Goal: Use online tool/utility: Utilize a website feature to perform a specific function

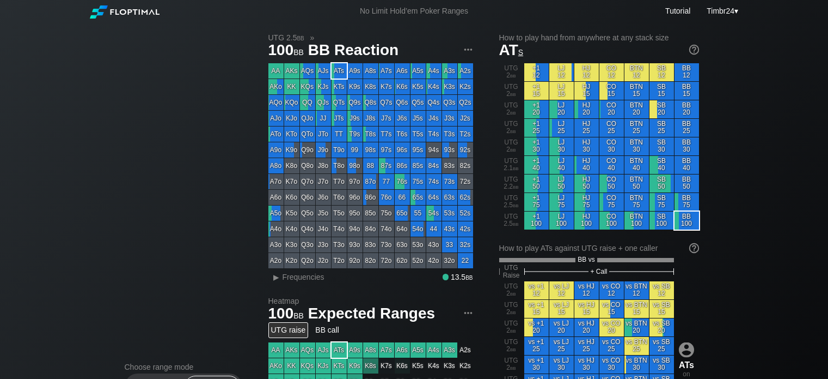
scroll to position [331, 0]
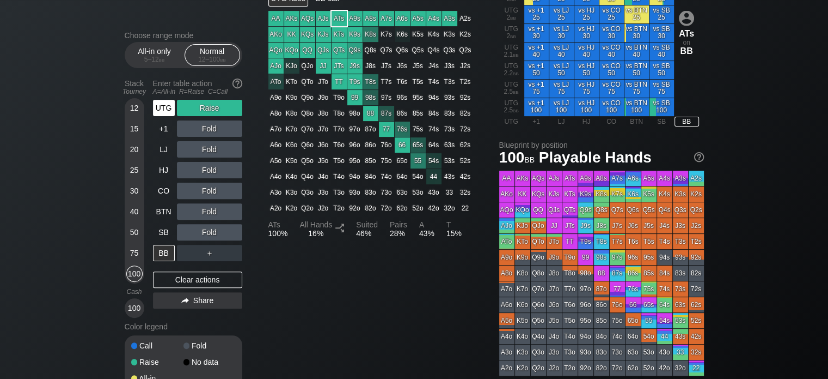
click at [165, 108] on div "UTG Raise +1 Fold LJ Fold HJ Fold CO Fold BTN Fold SB Fold BB ＋" at bounding box center [197, 180] width 89 height 161
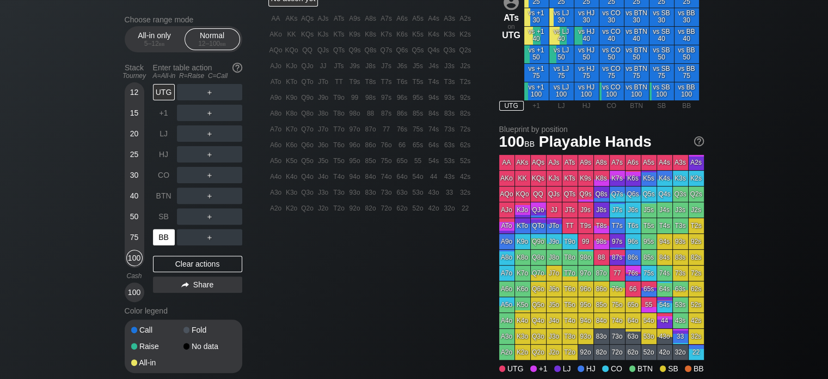
click at [165, 241] on div "BB" at bounding box center [164, 237] width 22 height 16
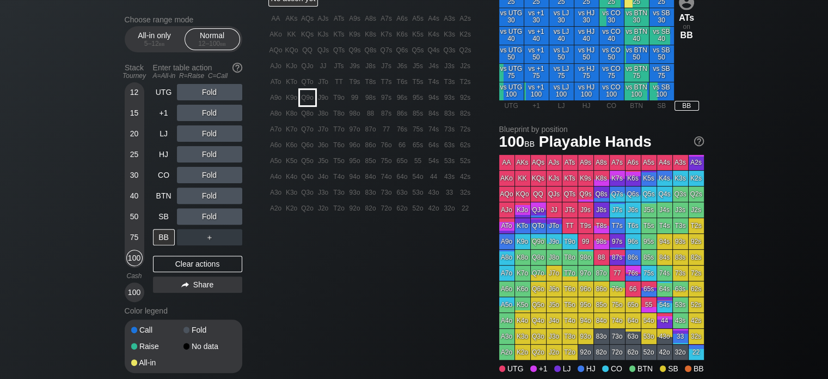
click at [312, 102] on div "Q9o" at bounding box center [307, 97] width 15 height 15
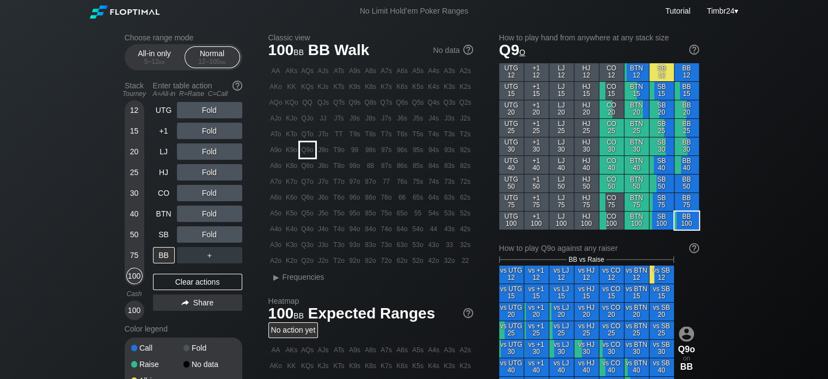
click at [309, 152] on div "Q9o" at bounding box center [307, 149] width 15 height 15
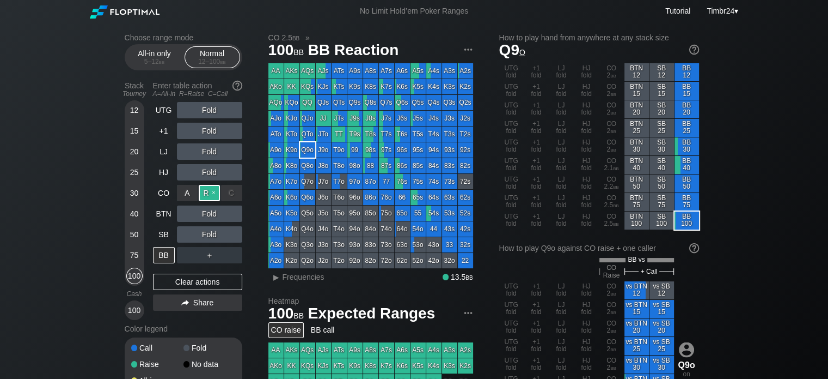
click at [211, 191] on div "R ✕" at bounding box center [209, 193] width 21 height 16
click at [233, 233] on div "C ✕" at bounding box center [231, 234] width 21 height 16
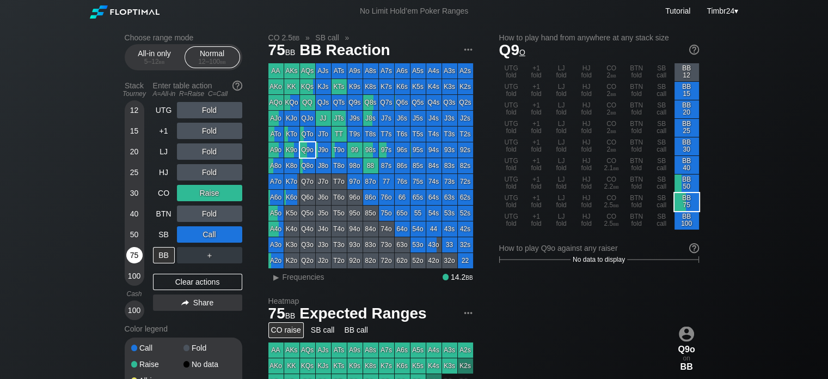
click at [136, 251] on div "75" at bounding box center [134, 255] width 16 height 16
click at [214, 191] on div "R ✕" at bounding box center [209, 193] width 21 height 16
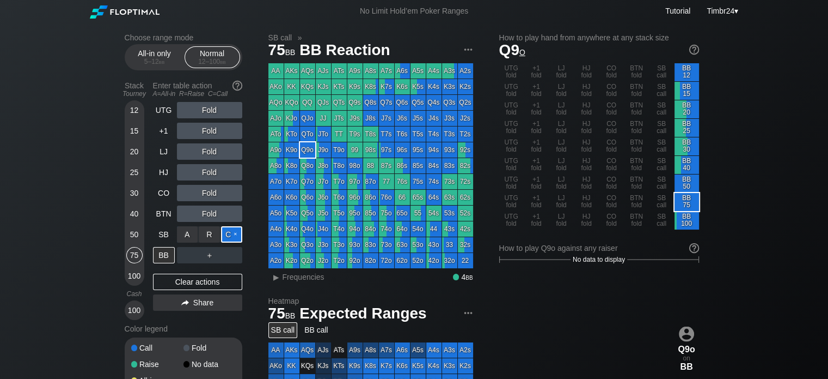
click at [231, 233] on div "C ✕" at bounding box center [231, 234] width 21 height 16
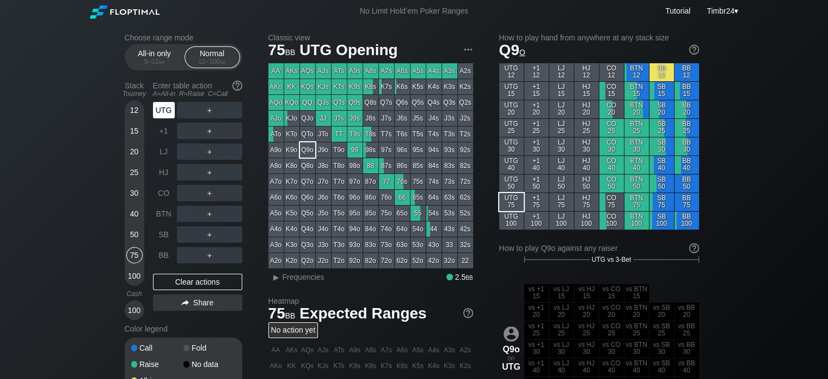
click at [169, 111] on div "UTG" at bounding box center [164, 110] width 22 height 16
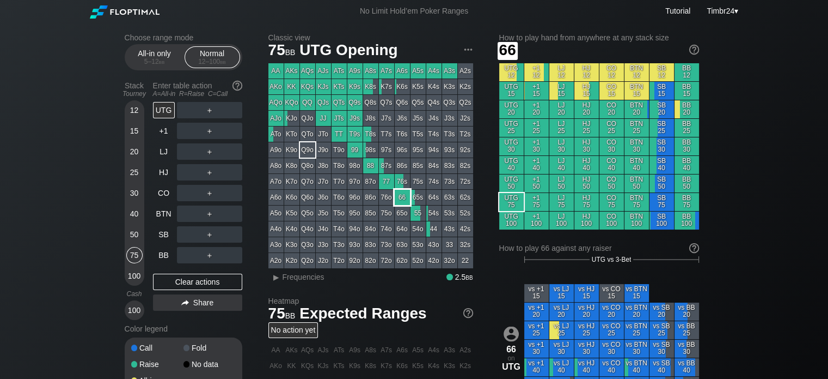
click at [403, 192] on div "66" at bounding box center [402, 197] width 15 height 15
click at [168, 263] on div "BB" at bounding box center [164, 255] width 22 height 16
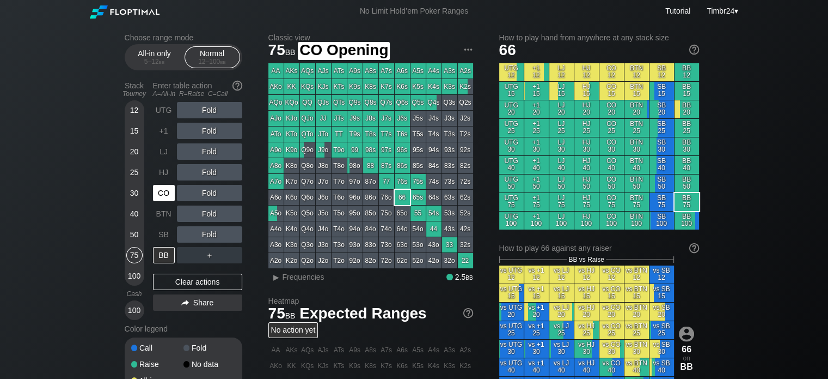
click at [167, 196] on div "CO" at bounding box center [164, 193] width 22 height 16
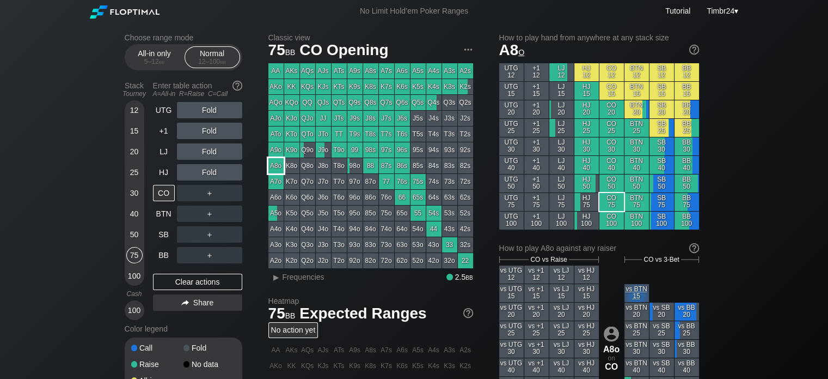
click at [275, 165] on div "A8o" at bounding box center [276, 165] width 15 height 15
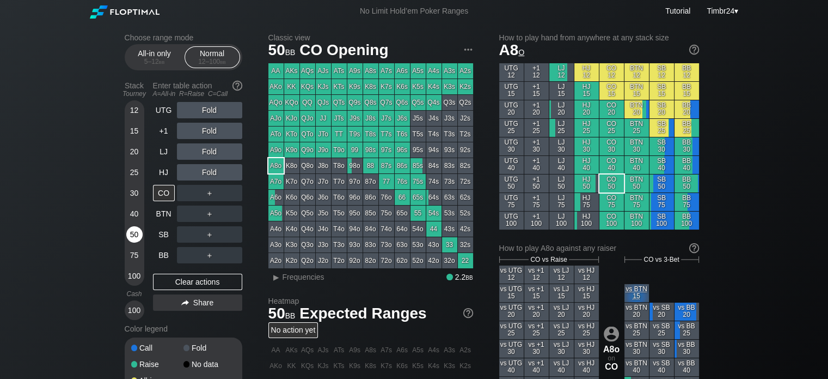
click at [136, 230] on div "50" at bounding box center [134, 234] width 16 height 16
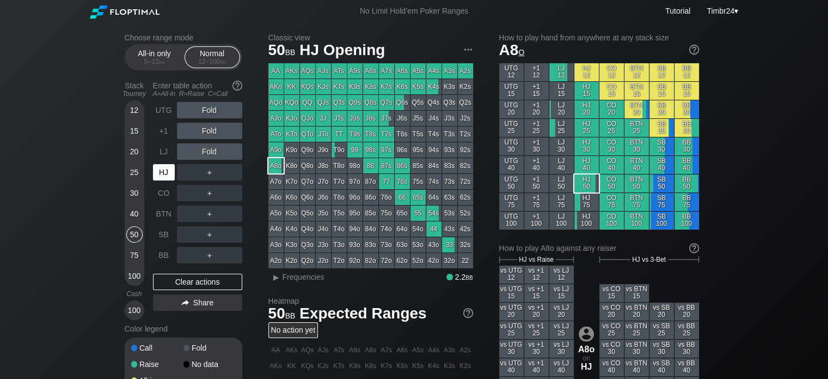
click at [165, 167] on div "HJ" at bounding box center [164, 172] width 22 height 16
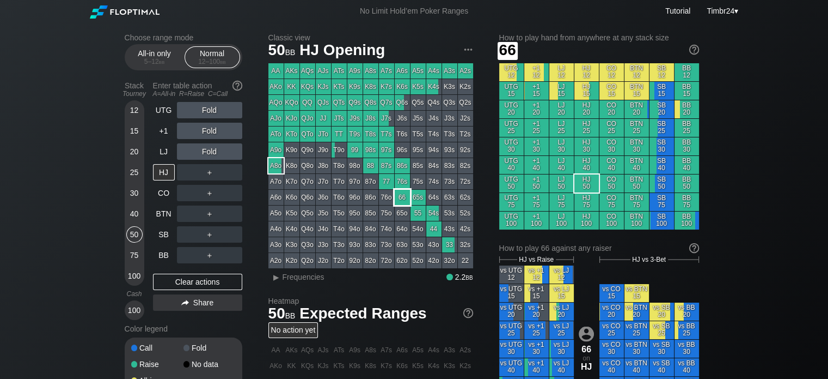
click at [404, 200] on div "66" at bounding box center [402, 197] width 15 height 15
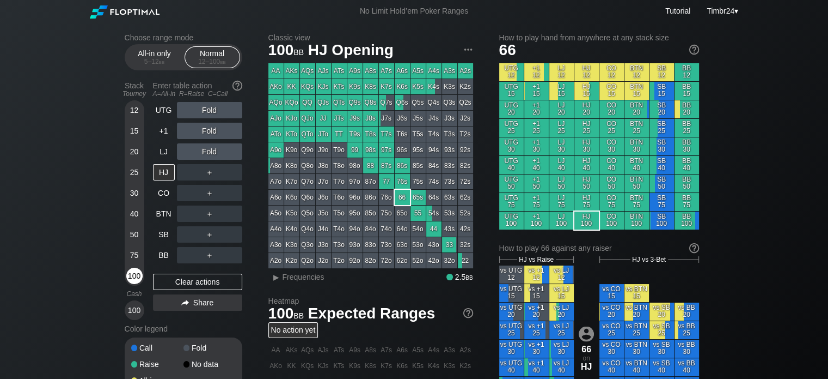
click at [129, 276] on div "100" at bounding box center [134, 275] width 16 height 16
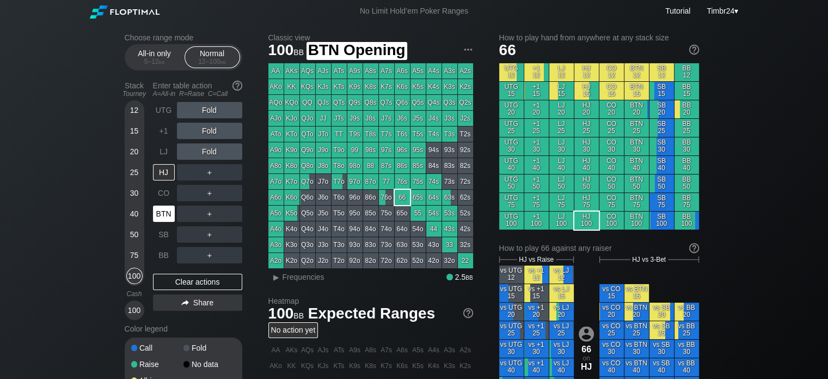
click at [164, 218] on div "BTN" at bounding box center [164, 213] width 22 height 16
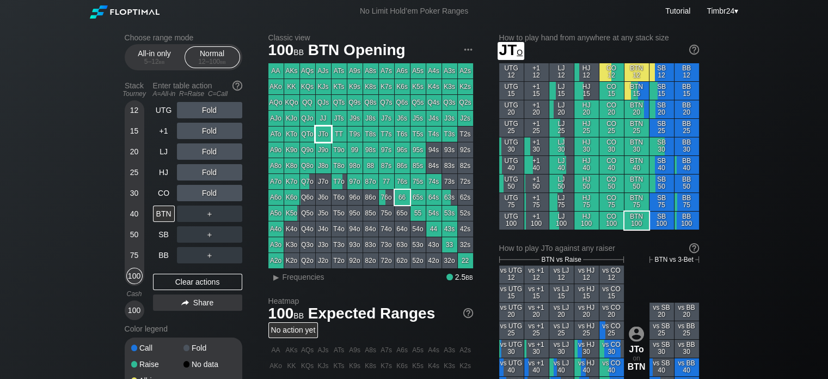
click at [325, 135] on div "JTo" at bounding box center [323, 133] width 15 height 15
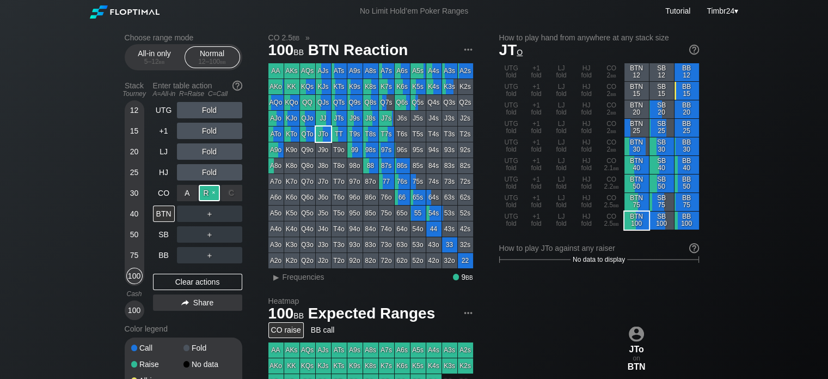
click at [206, 193] on div "R ✕" at bounding box center [209, 193] width 21 height 16
click at [167, 209] on div "BTN" at bounding box center [164, 213] width 22 height 16
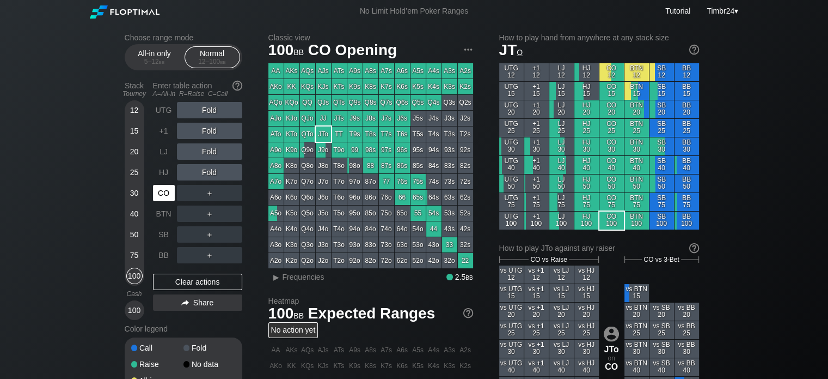
click at [166, 188] on div "CO" at bounding box center [164, 193] width 22 height 16
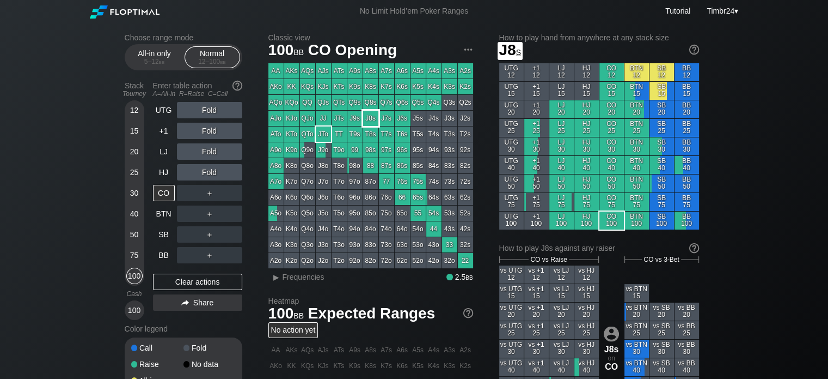
click at [373, 121] on div "J8s" at bounding box center [370, 118] width 15 height 15
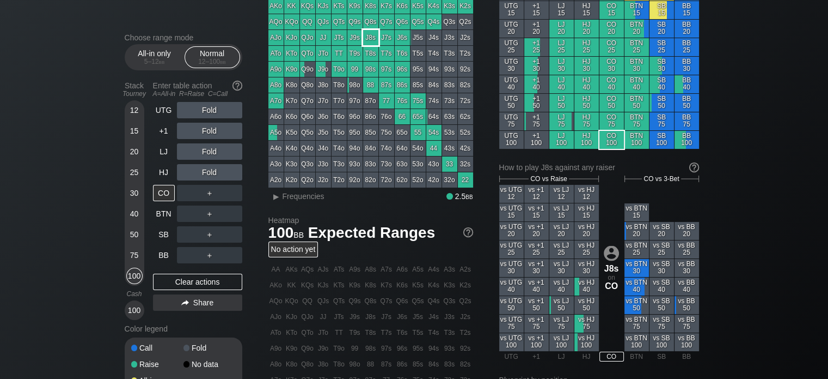
scroll to position [81, 0]
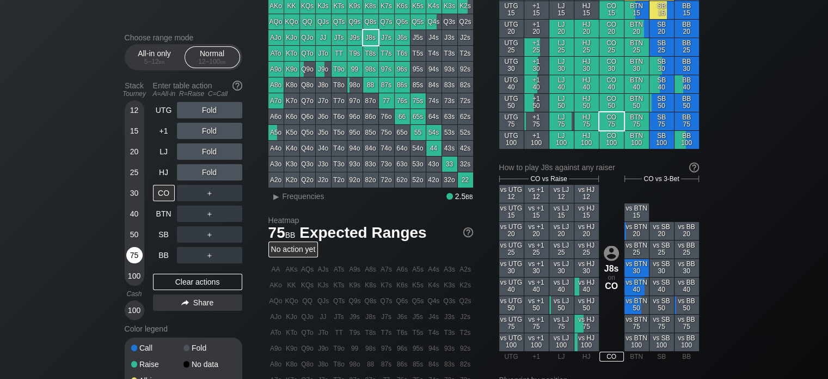
click at [128, 254] on div "75" at bounding box center [134, 255] width 16 height 16
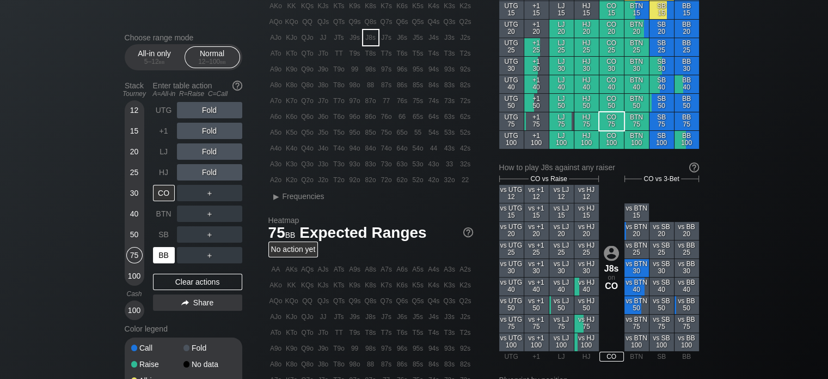
click at [170, 256] on div "BB" at bounding box center [164, 255] width 22 height 16
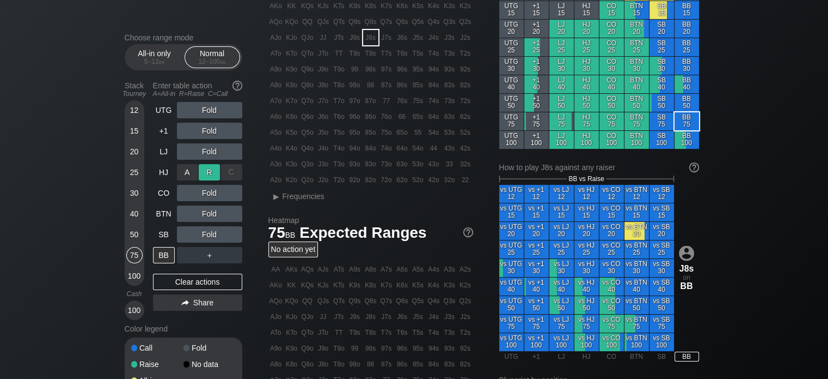
click at [212, 174] on div "R ✕" at bounding box center [209, 172] width 21 height 16
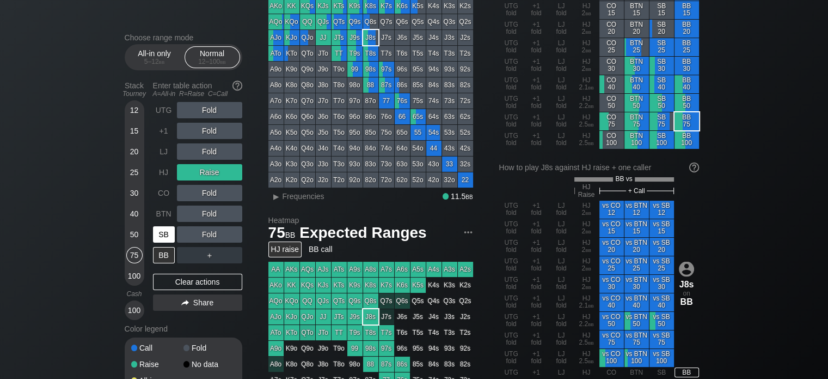
click at [163, 231] on div "SB" at bounding box center [164, 234] width 22 height 16
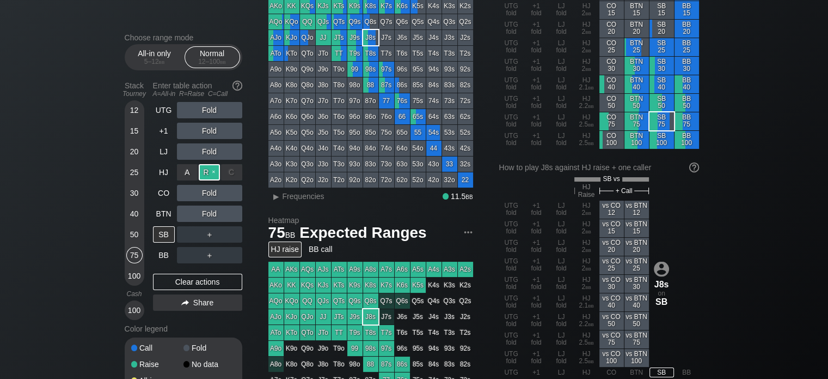
click at [202, 175] on div "R ✕" at bounding box center [209, 172] width 21 height 16
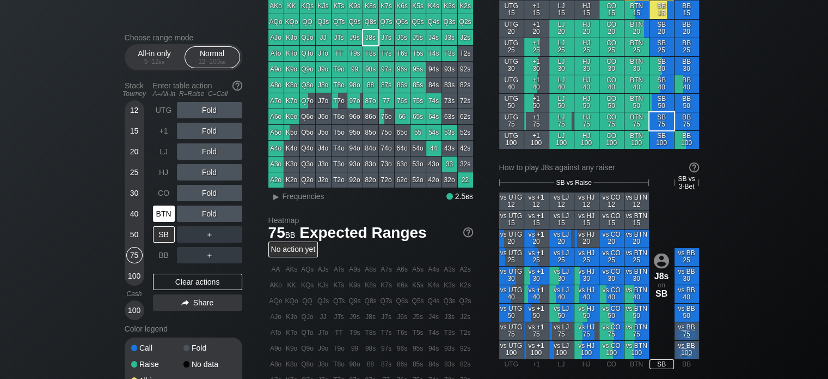
click at [166, 211] on div "BTN" at bounding box center [164, 213] width 22 height 16
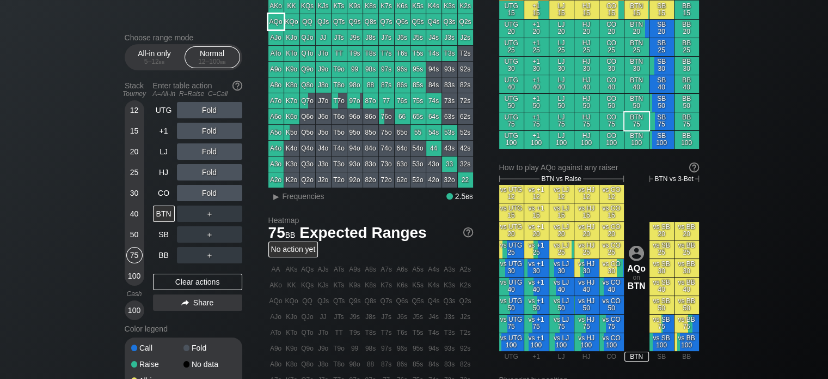
click at [280, 20] on div "AQo" at bounding box center [276, 21] width 15 height 15
click at [211, 175] on div "R ✕" at bounding box center [209, 172] width 21 height 16
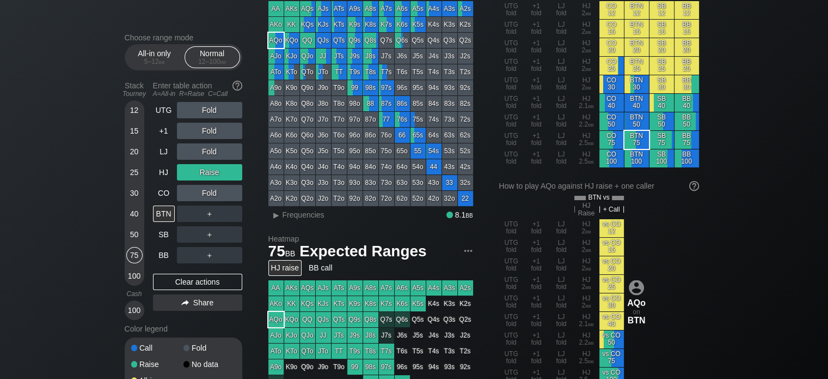
scroll to position [61, 0]
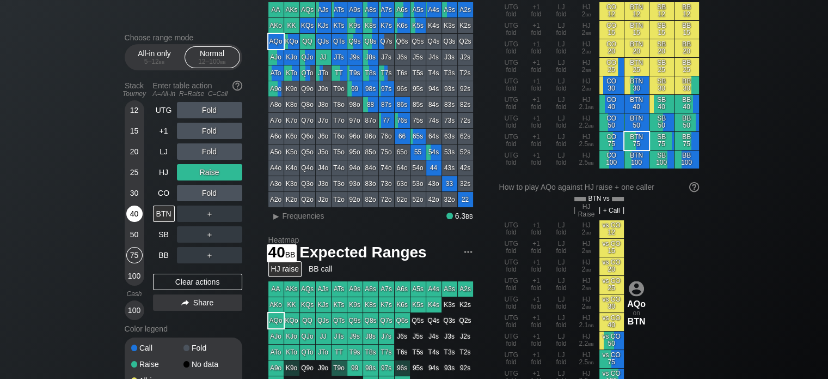
click at [131, 206] on div "40" at bounding box center [134, 213] width 16 height 16
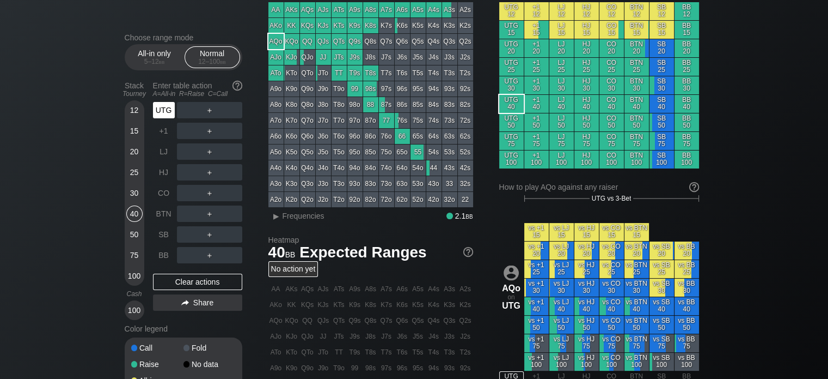
click at [167, 105] on div "UTG" at bounding box center [164, 110] width 22 height 16
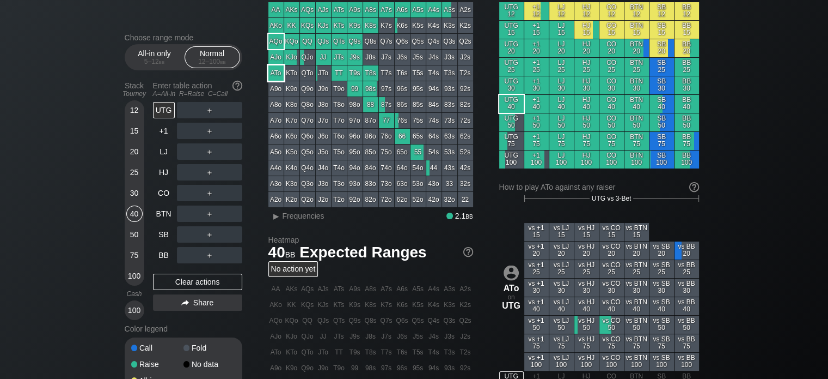
click at [275, 76] on div "ATo" at bounding box center [276, 72] width 15 height 15
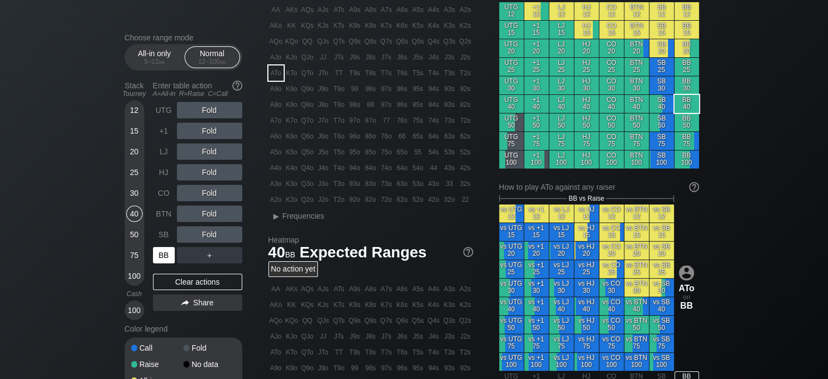
click at [163, 257] on div "BB" at bounding box center [164, 255] width 22 height 16
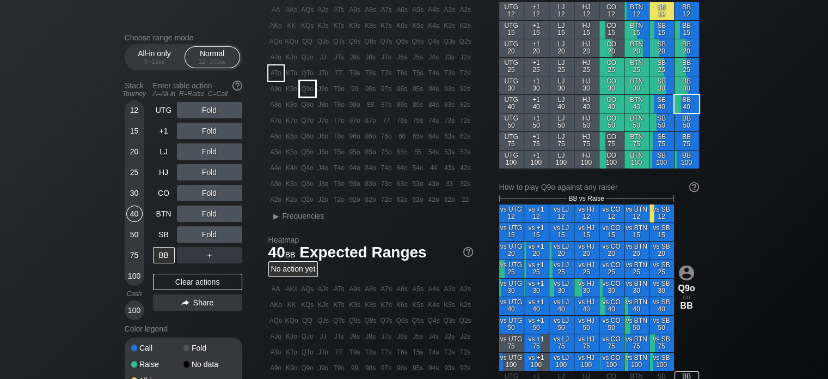
scroll to position [21, 0]
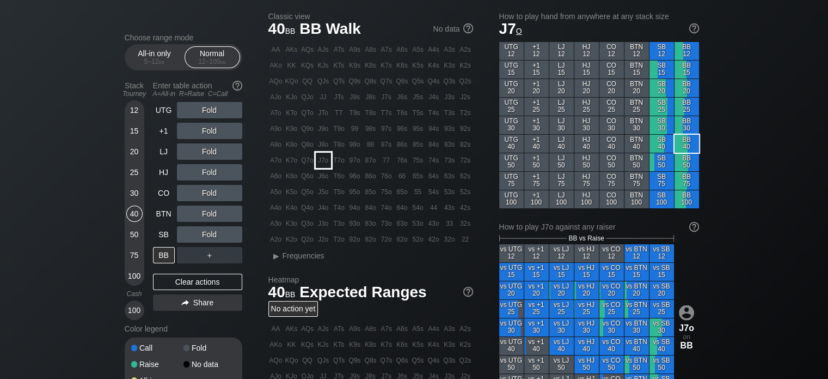
click at [322, 156] on div "J7o" at bounding box center [323, 160] width 15 height 15
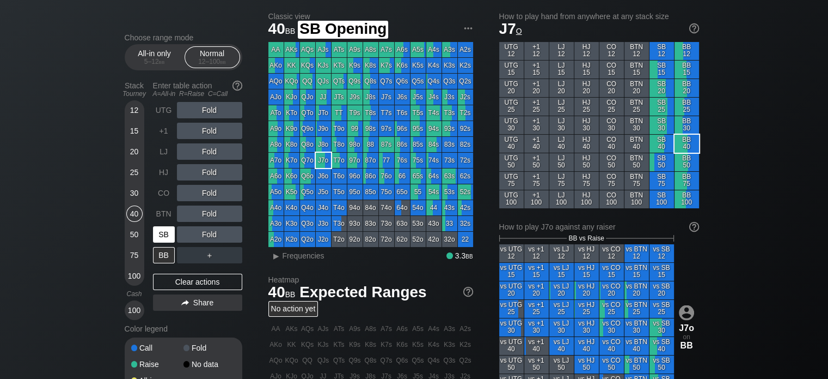
click at [169, 231] on div "SB" at bounding box center [164, 234] width 22 height 16
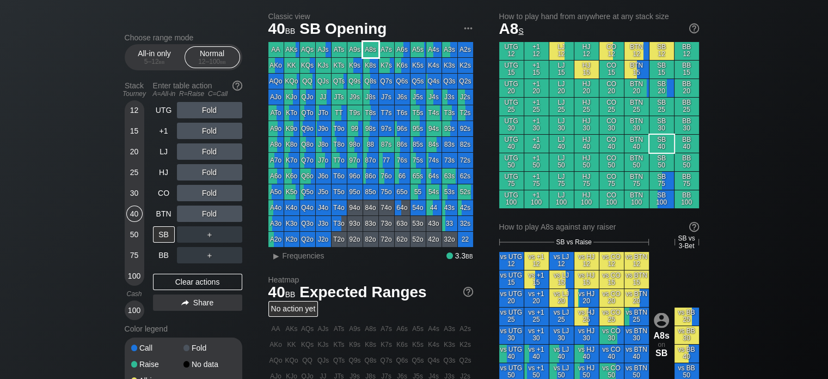
click at [368, 55] on div "A8s" at bounding box center [370, 49] width 15 height 15
click at [216, 209] on div "R ✕" at bounding box center [209, 213] width 21 height 16
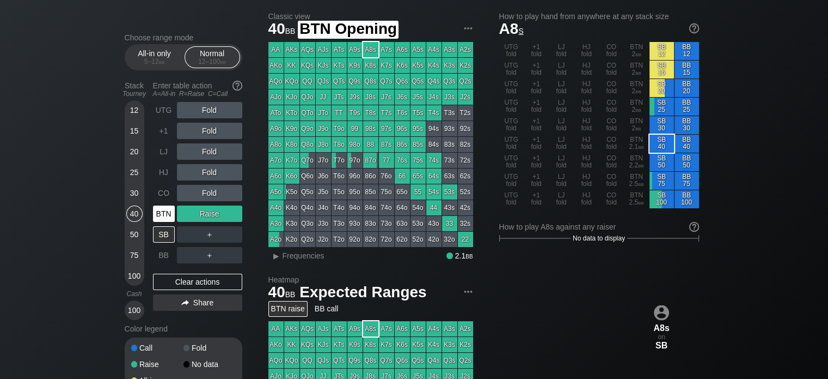
click at [160, 217] on div "BTN" at bounding box center [164, 213] width 22 height 16
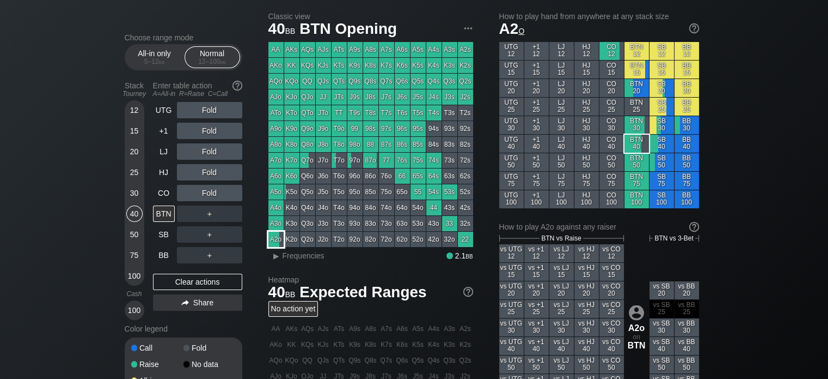
click at [277, 240] on div "A2o" at bounding box center [276, 238] width 15 height 15
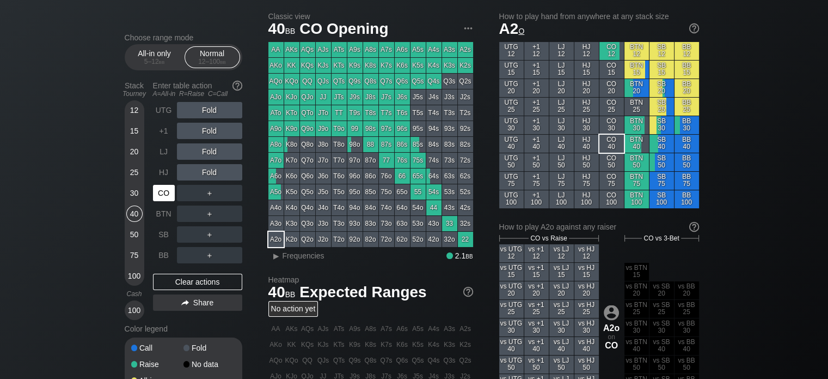
click at [166, 193] on div "CO" at bounding box center [164, 193] width 22 height 16
click at [135, 231] on div "50" at bounding box center [134, 234] width 16 height 16
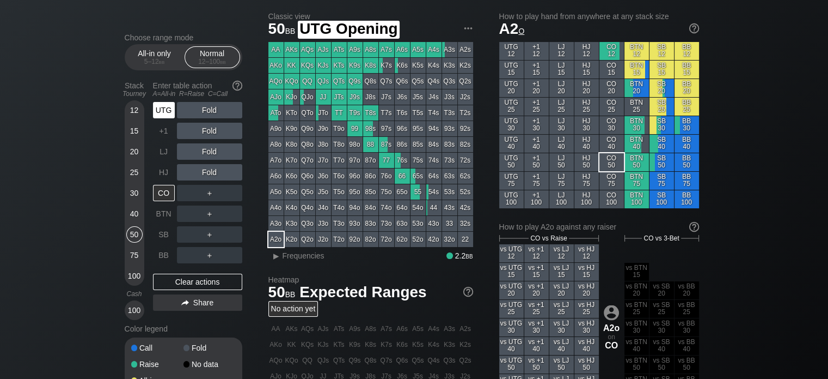
click at [157, 103] on div "UTG" at bounding box center [164, 110] width 22 height 16
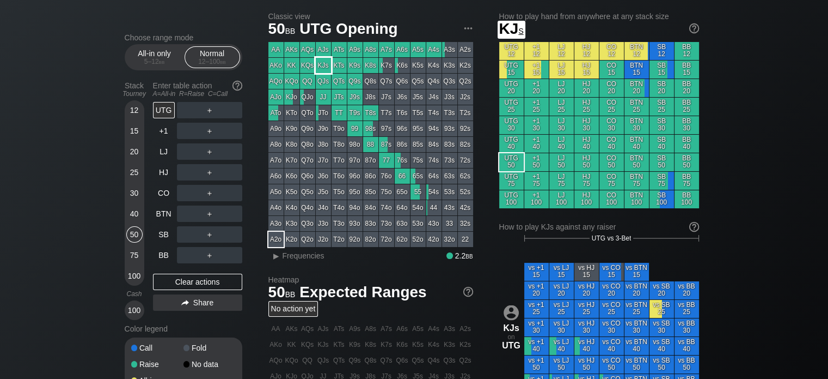
click at [325, 64] on div "KJs" at bounding box center [323, 65] width 15 height 15
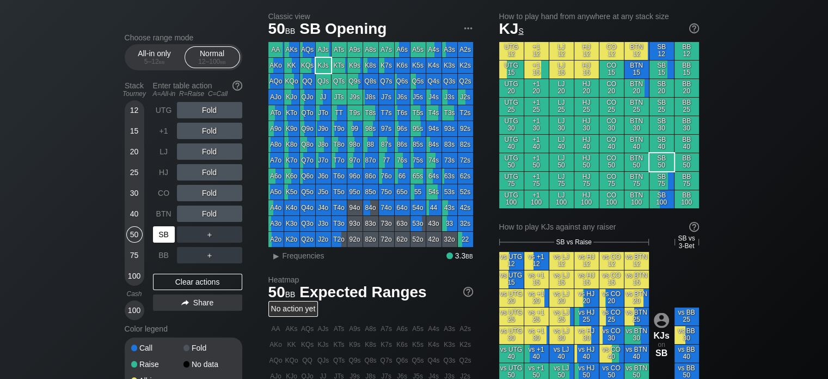
click at [163, 235] on div "SB" at bounding box center [164, 234] width 22 height 16
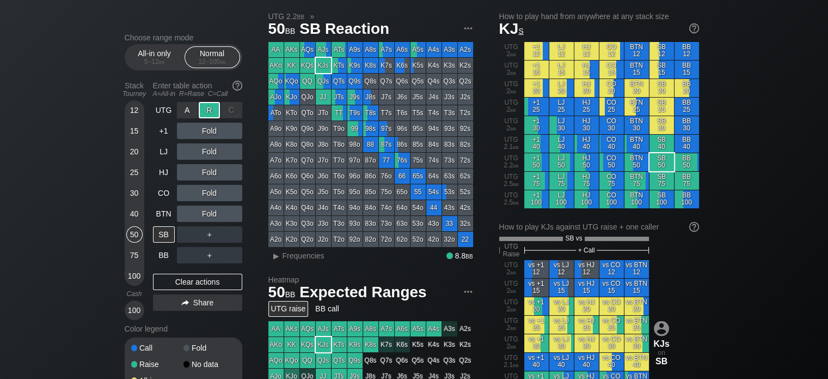
click at [209, 108] on div "R ✕" at bounding box center [209, 110] width 21 height 16
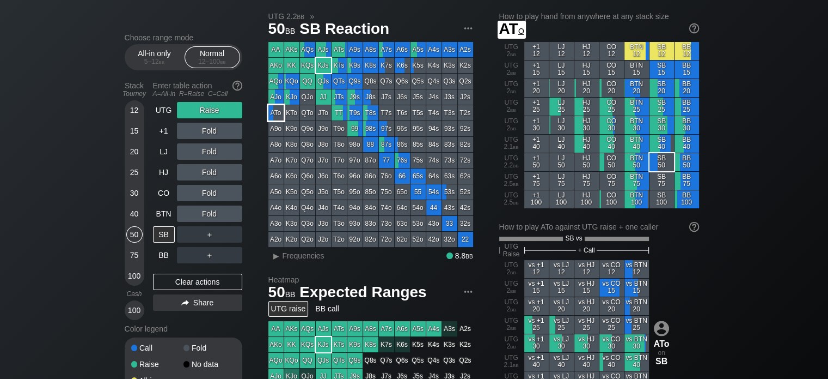
click at [279, 112] on div "ATo" at bounding box center [276, 112] width 15 height 15
click at [205, 114] on div "R ✕" at bounding box center [209, 110] width 21 height 16
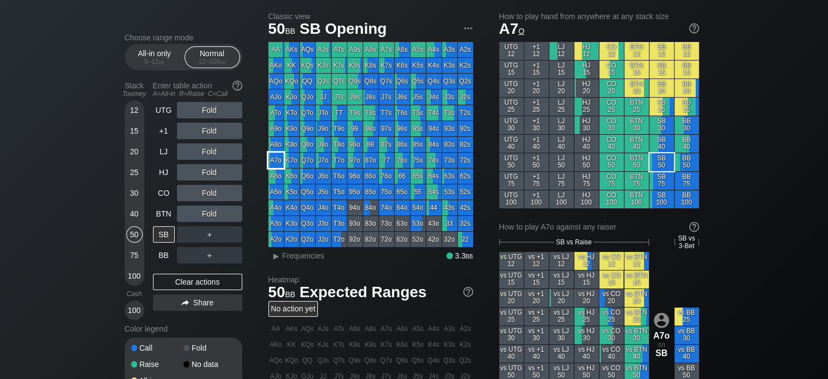
click at [279, 160] on div "A7o" at bounding box center [276, 160] width 15 height 15
click at [216, 169] on div "R ✕" at bounding box center [209, 172] width 21 height 16
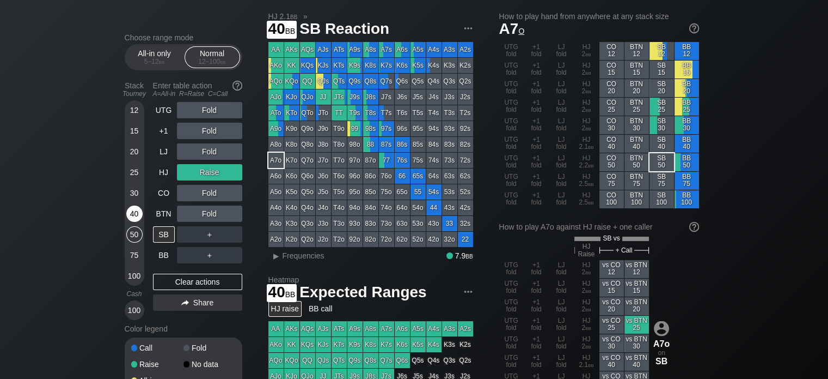
click at [131, 217] on div "40" at bounding box center [134, 213] width 16 height 16
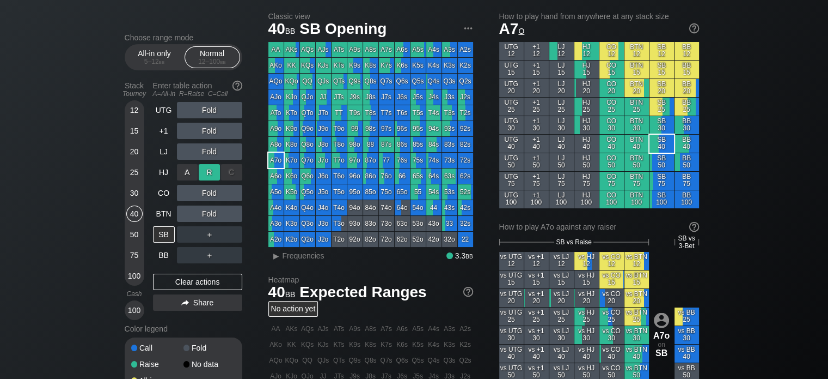
click at [217, 172] on div "R ✕" at bounding box center [209, 172] width 21 height 16
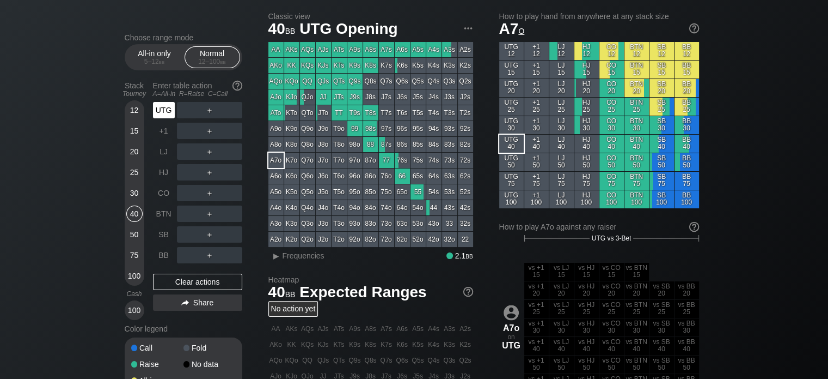
click at [168, 108] on div "UTG" at bounding box center [164, 110] width 22 height 16
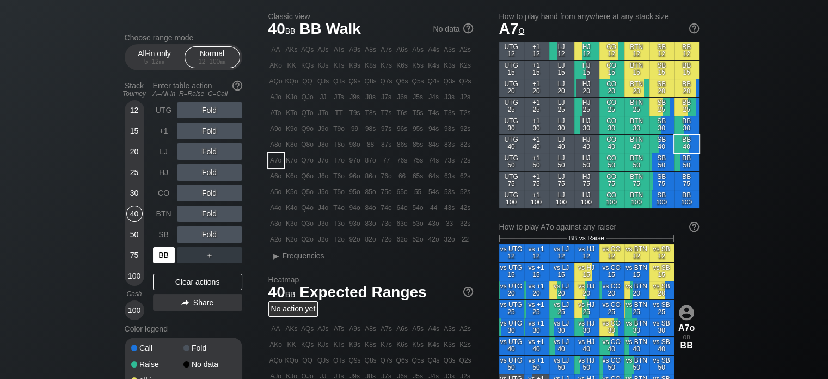
click at [161, 249] on div "BB" at bounding box center [164, 255] width 22 height 16
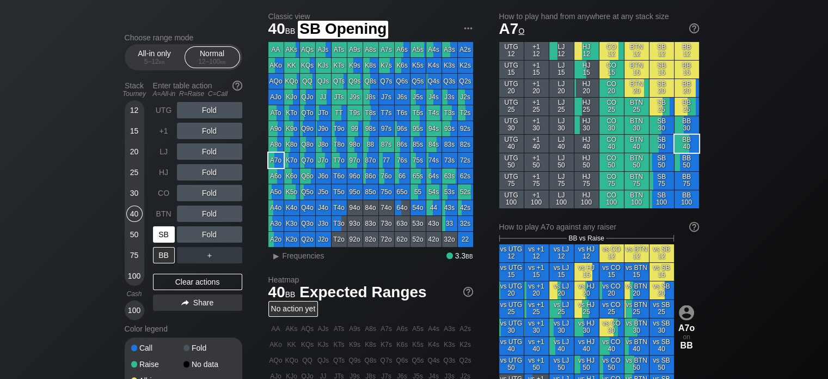
click at [161, 230] on div "SB" at bounding box center [164, 234] width 22 height 16
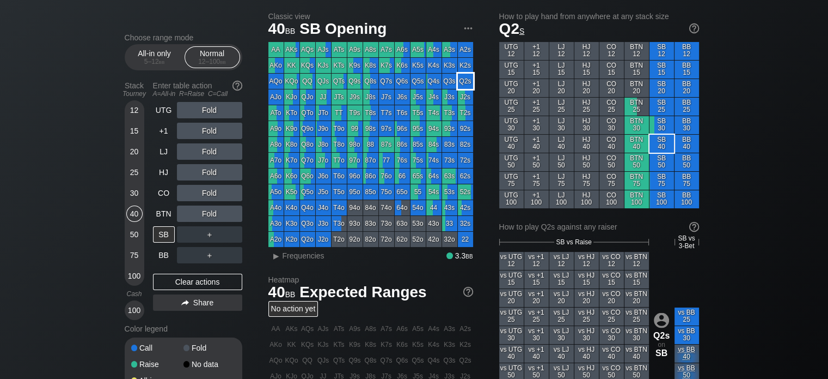
click at [458, 82] on div "Q2s" at bounding box center [465, 81] width 15 height 15
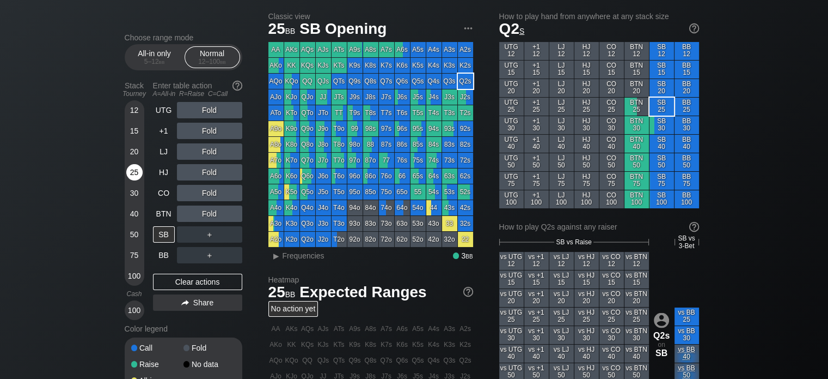
click at [138, 179] on div "25" at bounding box center [134, 172] width 16 height 16
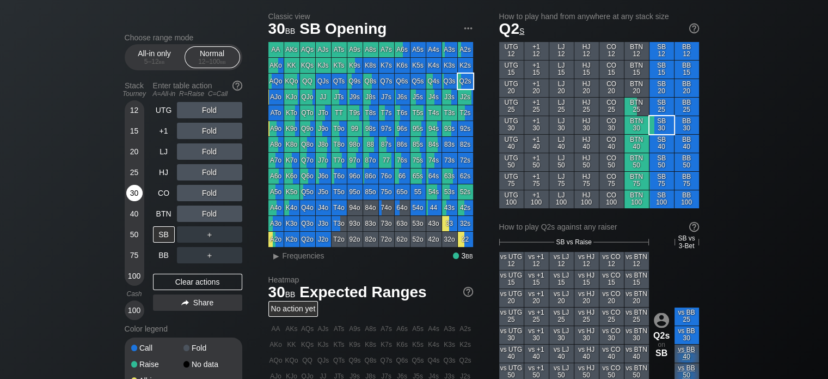
click at [137, 198] on div "30" at bounding box center [134, 193] width 16 height 16
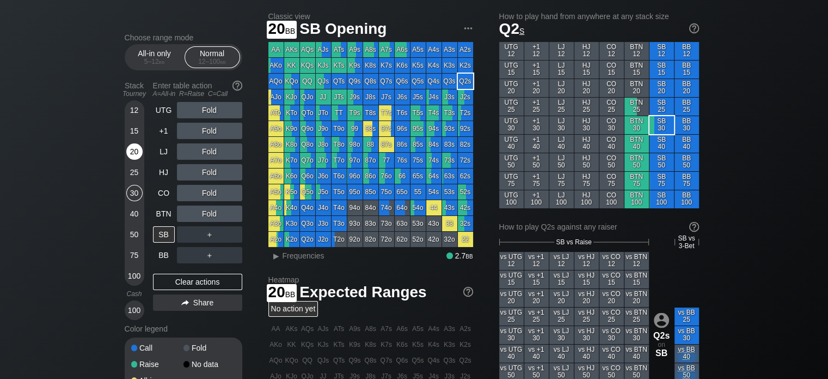
click at [127, 148] on div "20" at bounding box center [134, 151] width 16 height 16
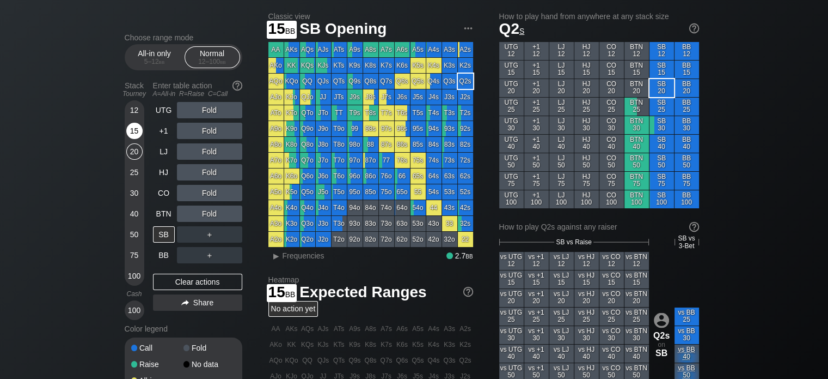
click at [142, 126] on div "15" at bounding box center [134, 133] width 16 height 21
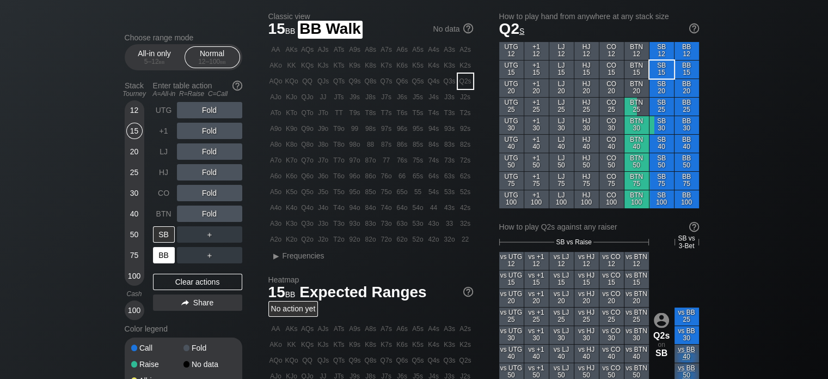
click at [163, 251] on div "BB" at bounding box center [164, 255] width 22 height 16
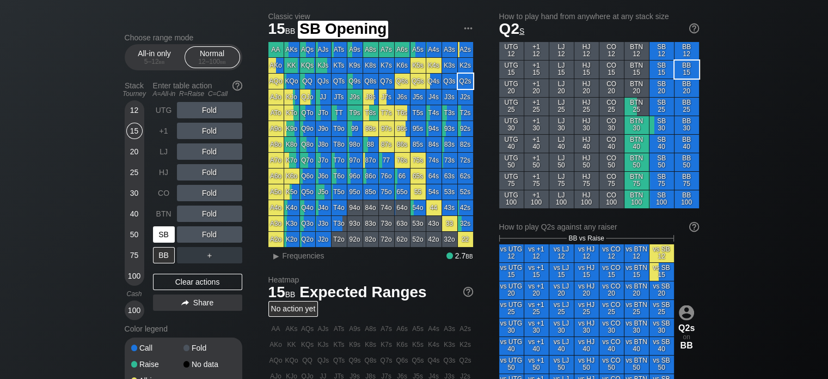
click at [163, 232] on div "SB" at bounding box center [164, 234] width 22 height 16
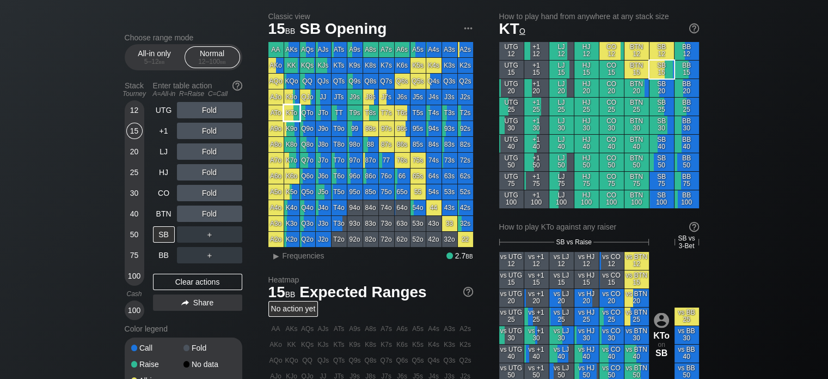
click at [290, 115] on div "KTo" at bounding box center [291, 112] width 15 height 15
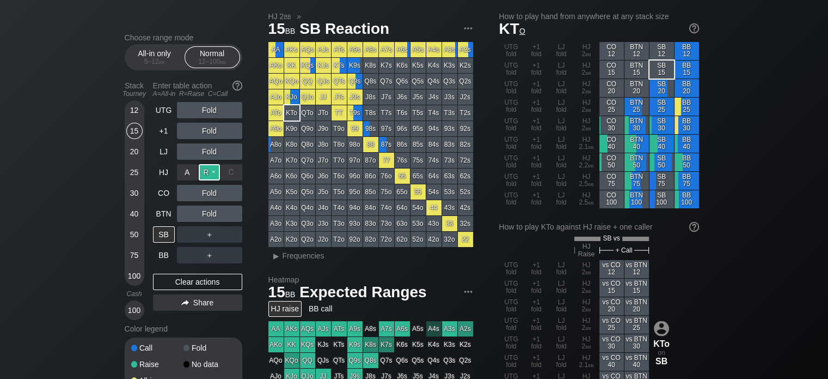
click at [215, 171] on div "R ✕" at bounding box center [209, 172] width 21 height 16
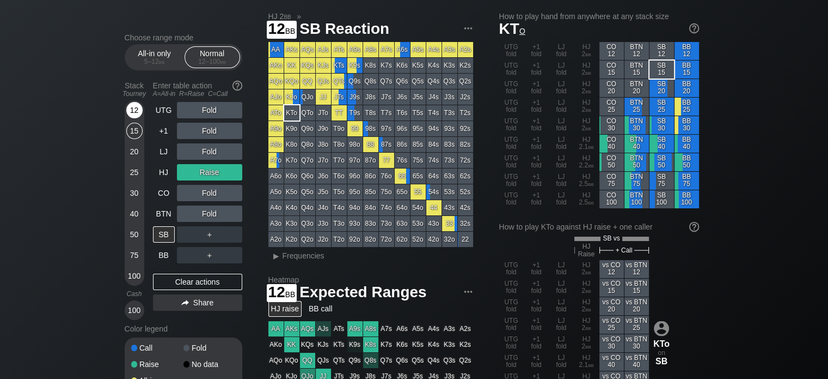
click at [138, 109] on div "12" at bounding box center [134, 110] width 16 height 16
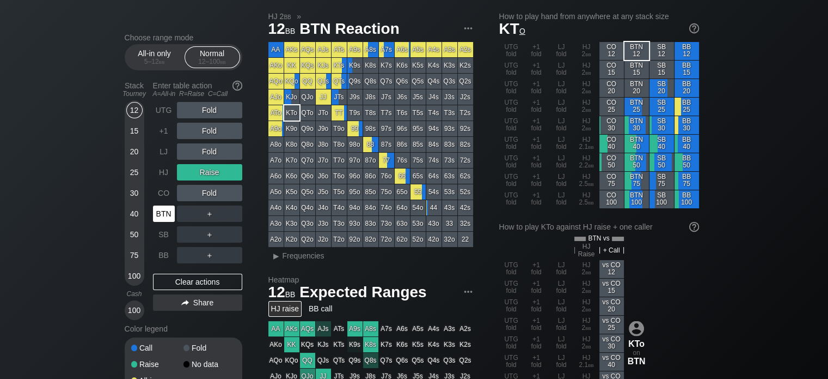
click at [168, 215] on div "BTN" at bounding box center [164, 213] width 22 height 16
click at [203, 173] on div "R ✕" at bounding box center [209, 172] width 21 height 16
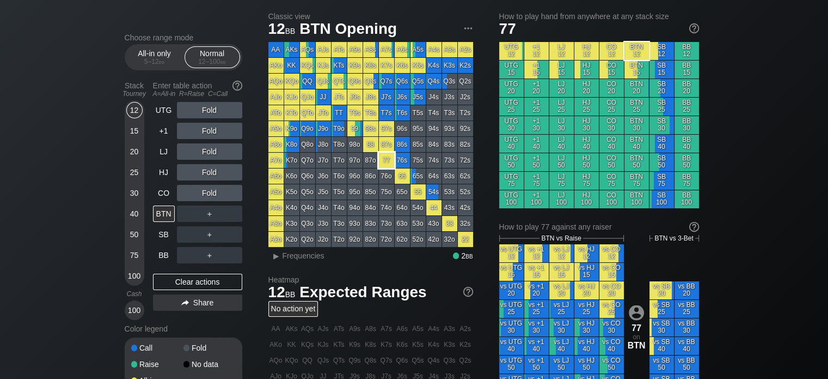
click at [381, 160] on div "77" at bounding box center [386, 160] width 15 height 15
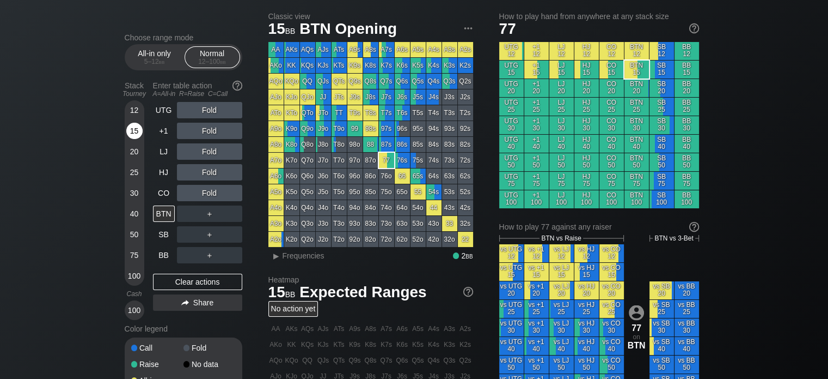
click at [133, 142] on div "15" at bounding box center [134, 133] width 16 height 21
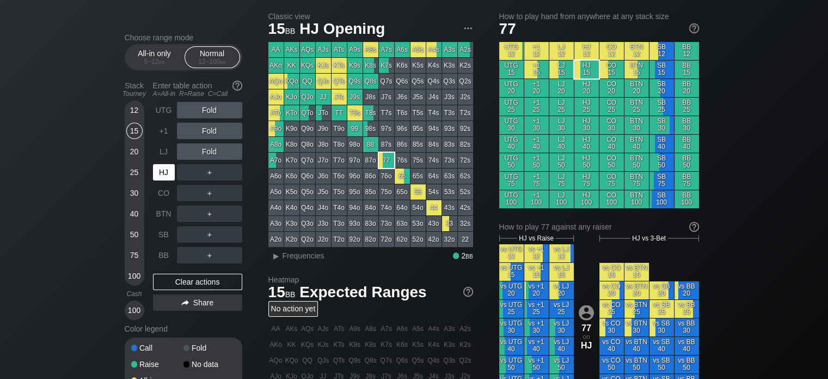
click at [169, 169] on div "HJ" at bounding box center [164, 172] width 22 height 16
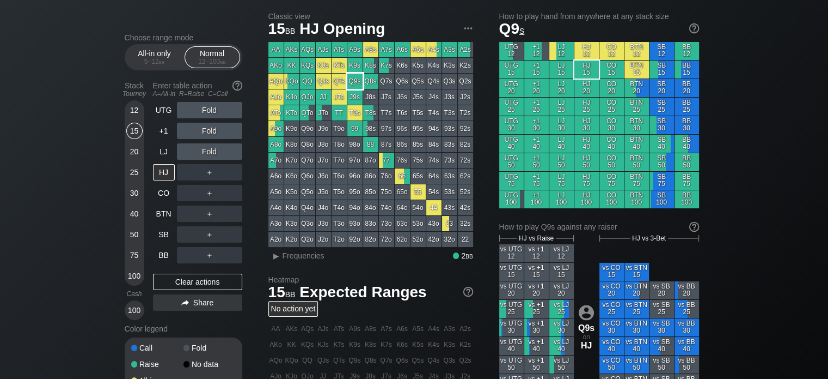
click at [354, 81] on div "Q9s" at bounding box center [355, 81] width 15 height 15
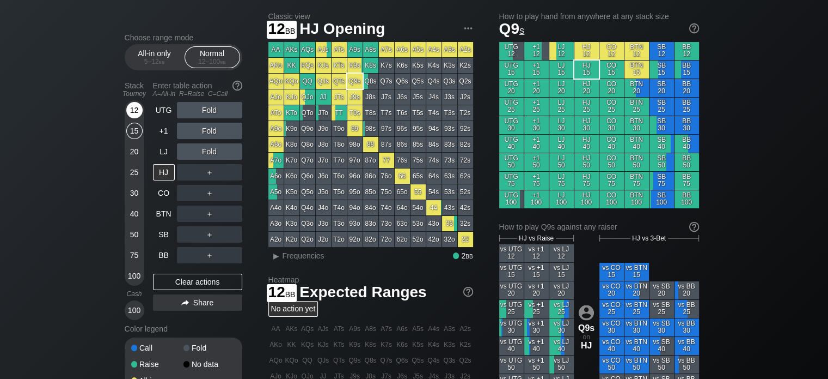
click at [132, 106] on div "12" at bounding box center [134, 110] width 16 height 16
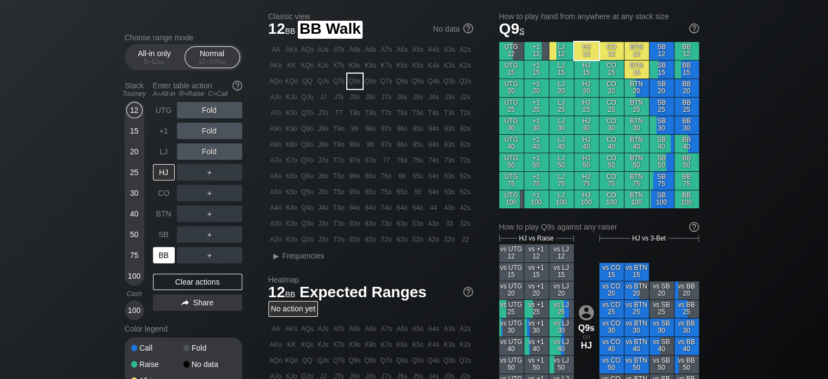
click at [165, 255] on div "BB" at bounding box center [164, 255] width 22 height 16
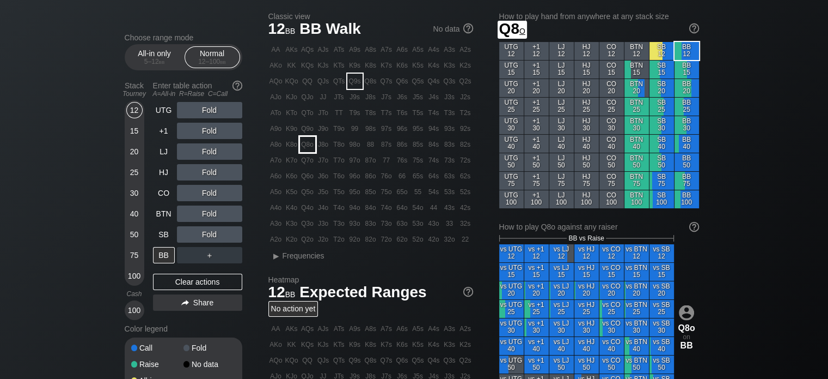
click at [304, 141] on div "Q8o" at bounding box center [307, 144] width 15 height 15
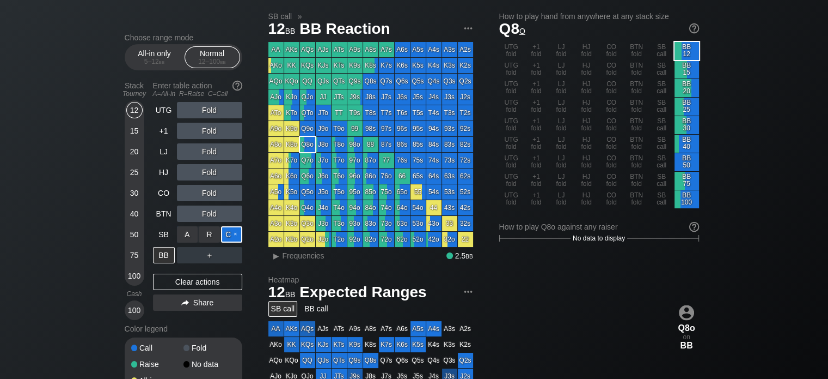
click at [227, 237] on div "C ✕" at bounding box center [231, 234] width 21 height 16
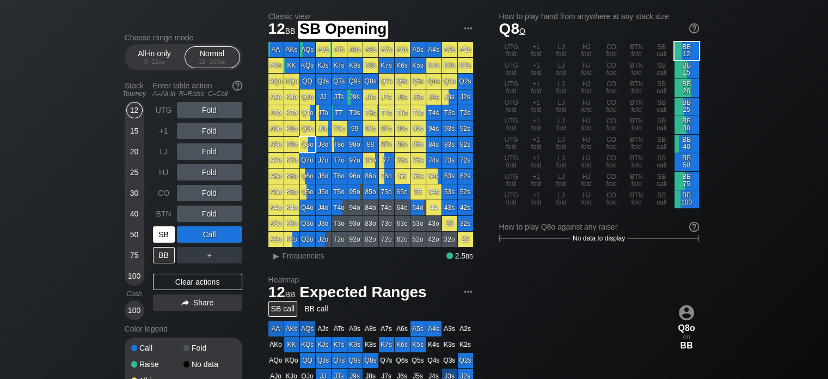
click at [162, 235] on div "SB" at bounding box center [164, 234] width 22 height 16
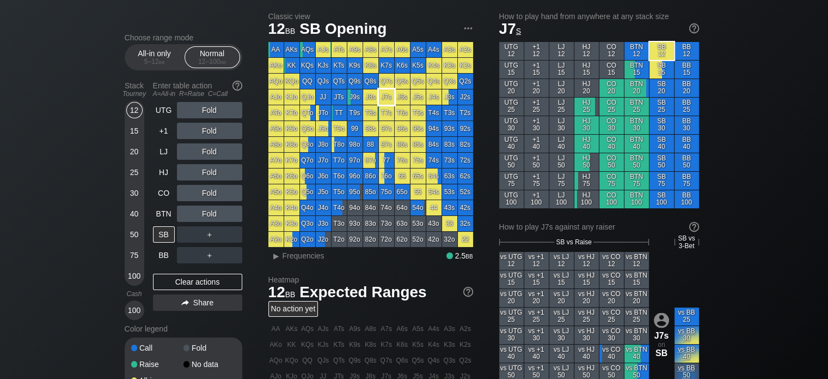
click at [379, 97] on div "J7s" at bounding box center [386, 96] width 15 height 15
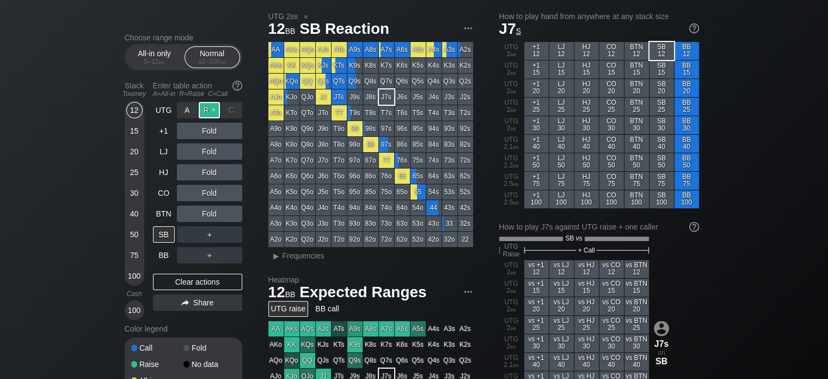
click at [205, 111] on div "R ✕" at bounding box center [209, 110] width 21 height 16
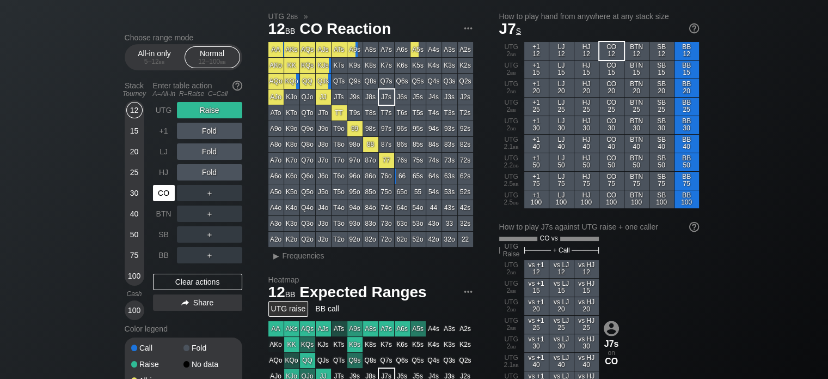
click at [168, 194] on div "CO" at bounding box center [164, 193] width 22 height 16
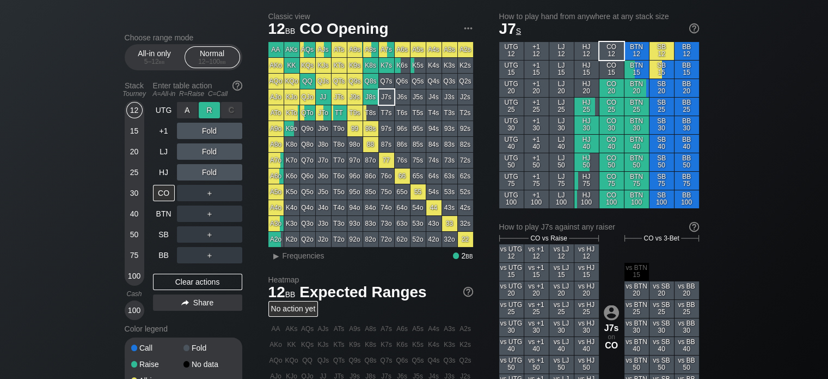
click at [211, 109] on div "R ✕" at bounding box center [209, 110] width 21 height 16
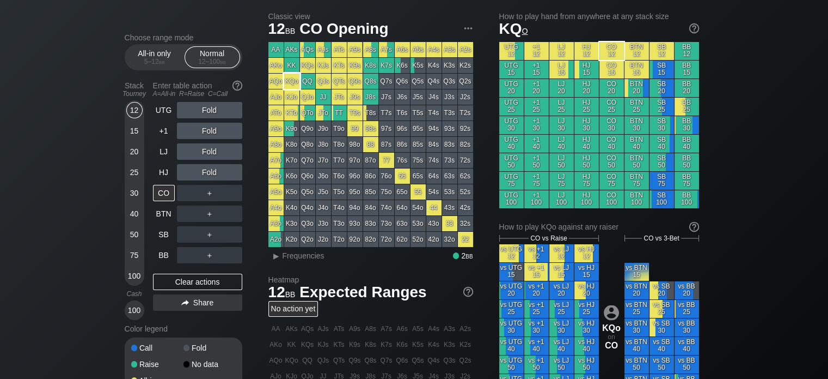
click at [295, 82] on div "KQo" at bounding box center [291, 81] width 15 height 15
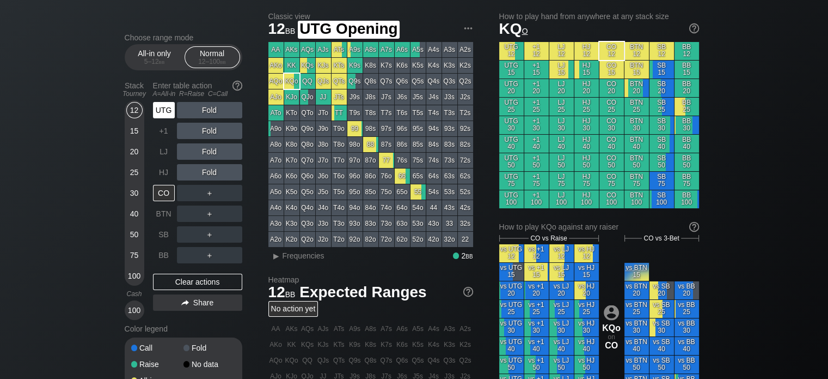
click at [159, 102] on div "UTG" at bounding box center [164, 110] width 22 height 16
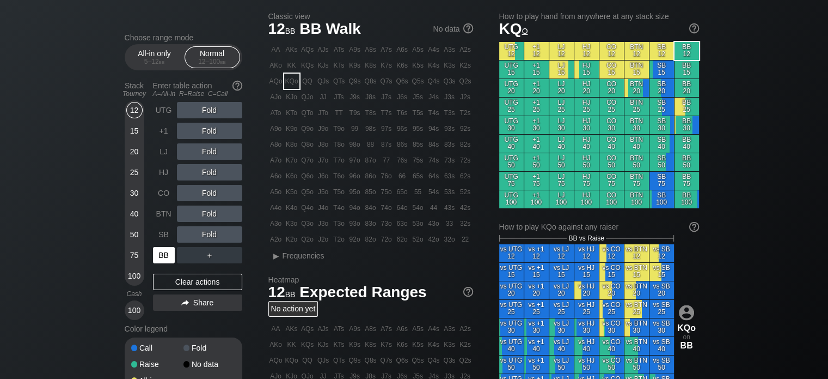
click at [171, 248] on div "BB" at bounding box center [164, 255] width 22 height 16
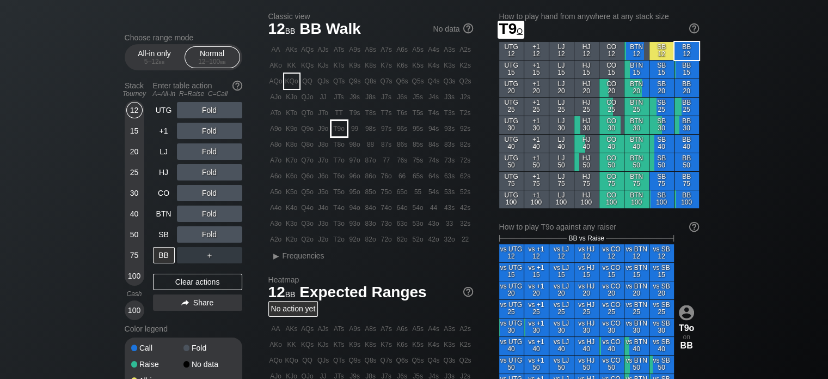
click at [335, 132] on div "T9o" at bounding box center [339, 128] width 15 height 15
click at [211, 191] on div "R ✕" at bounding box center [209, 193] width 21 height 16
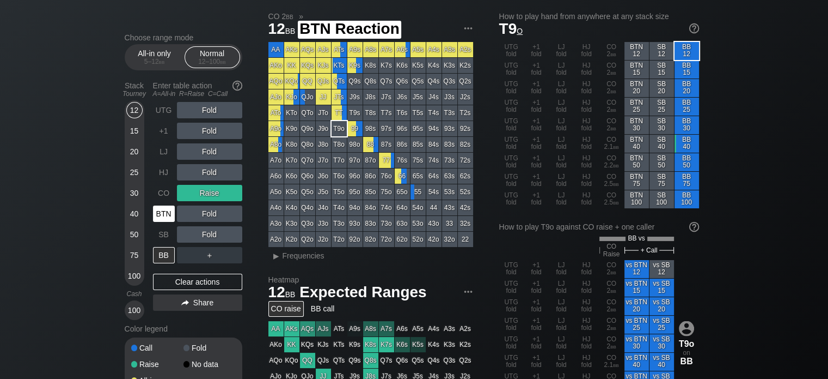
click at [163, 206] on div "BTN" at bounding box center [164, 213] width 22 height 16
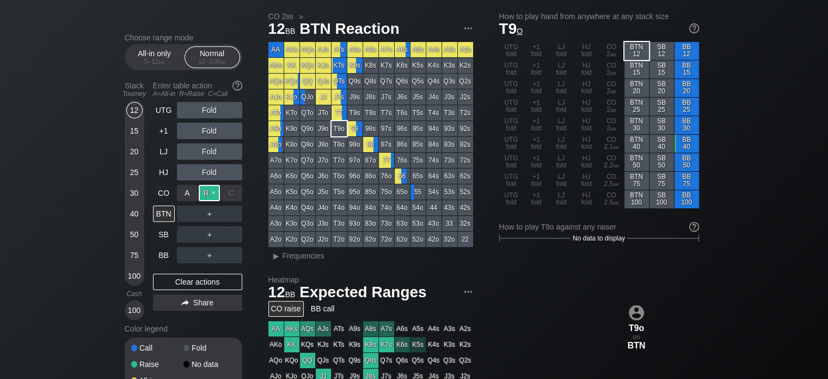
click at [208, 189] on div "R ✕" at bounding box center [209, 193] width 21 height 16
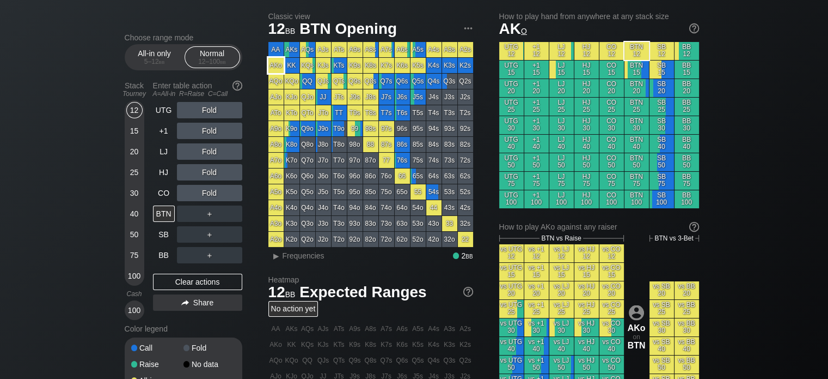
click at [275, 70] on div "AKo" at bounding box center [276, 65] width 15 height 15
click at [185, 107] on div "A ✕" at bounding box center [187, 110] width 21 height 16
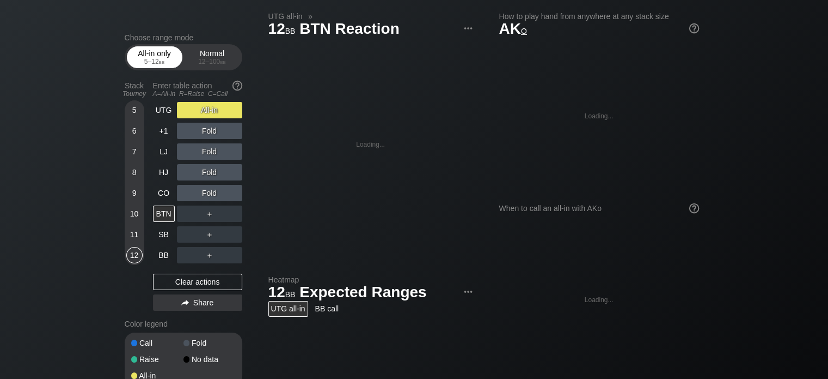
click at [157, 58] on div "All-in only 5 – 12 bb" at bounding box center [155, 57] width 50 height 21
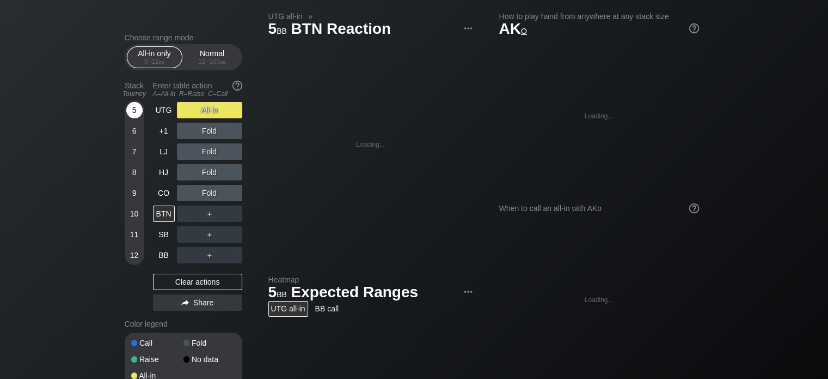
click at [131, 113] on div "5" at bounding box center [134, 110] width 16 height 16
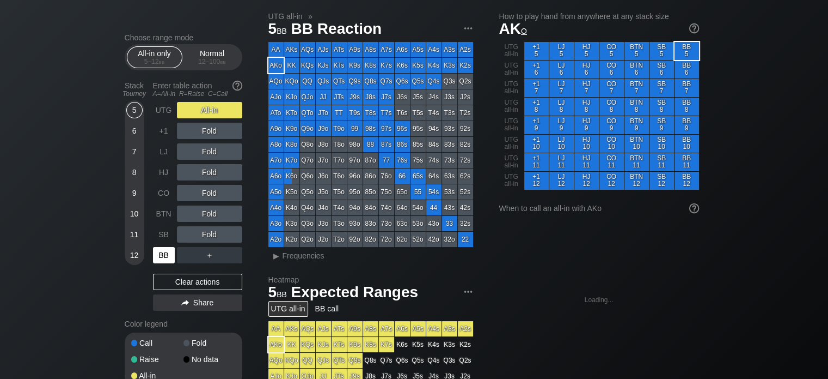
click at [160, 253] on div "BB" at bounding box center [164, 255] width 22 height 16
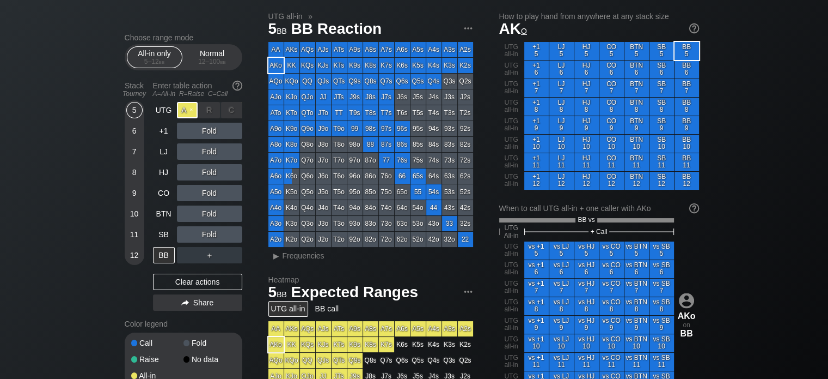
click at [189, 111] on div "A ✕" at bounding box center [187, 110] width 21 height 16
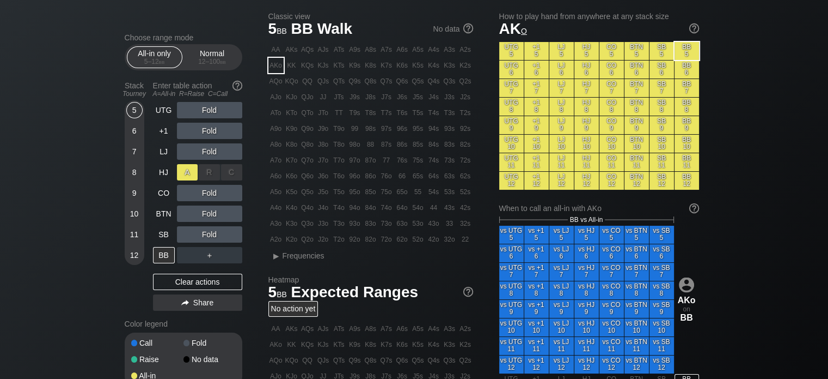
click at [183, 169] on div "A ✕" at bounding box center [187, 172] width 21 height 16
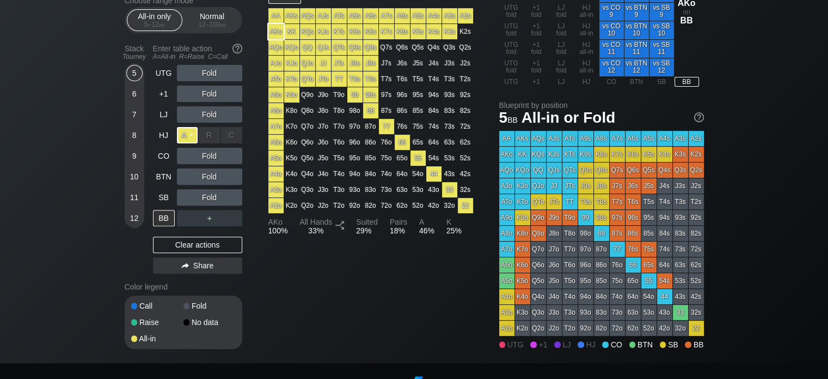
scroll to position [352, 0]
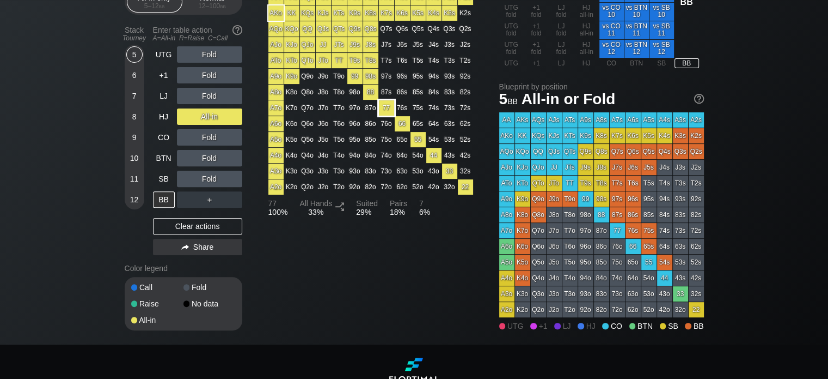
click at [388, 111] on div "77" at bounding box center [386, 107] width 15 height 15
click at [184, 117] on div "UTG Fold +1 Fold LJ Fold HJ A ✕ R ✕ C ✕ All-in CO Fold BTN Fold SB Fold BB ＋" at bounding box center [197, 126] width 89 height 161
